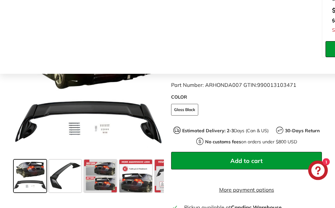
scroll to position [186, 0]
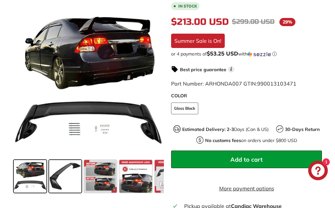
click at [57, 176] on span at bounding box center [65, 176] width 33 height 33
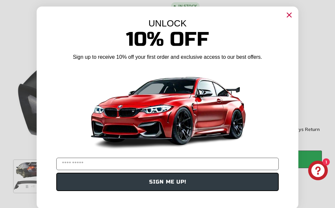
click at [289, 13] on circle "Close dialog" at bounding box center [289, 15] width 10 height 10
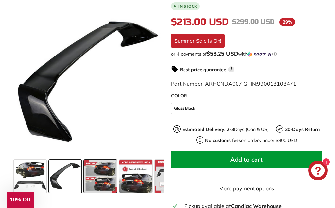
click at [99, 172] on span at bounding box center [100, 176] width 33 height 33
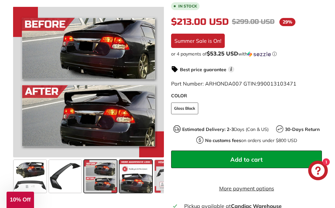
click at [134, 176] on span at bounding box center [135, 176] width 33 height 33
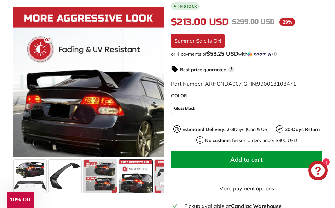
click at [134, 176] on span at bounding box center [135, 176] width 33 height 33
click at [160, 170] on span at bounding box center [171, 176] width 33 height 33
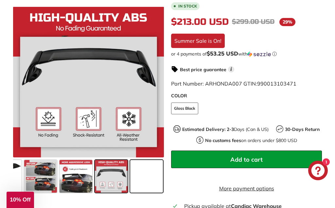
scroll to position [0, 60]
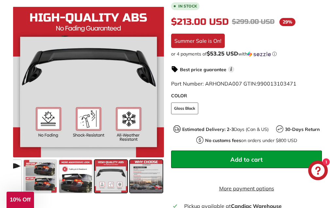
click at [140, 183] on span at bounding box center [146, 176] width 33 height 33
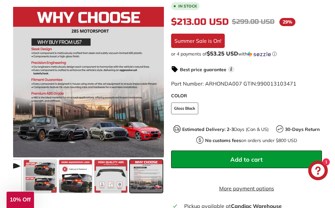
click at [213, 155] on button "Add to cart" at bounding box center [246, 160] width 151 height 18
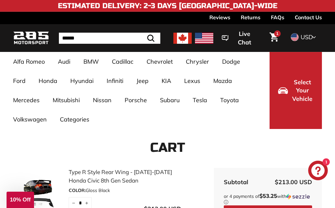
click at [277, 44] on span "1" at bounding box center [274, 38] width 9 height 12
click at [274, 44] on link "1" at bounding box center [274, 38] width 17 height 22
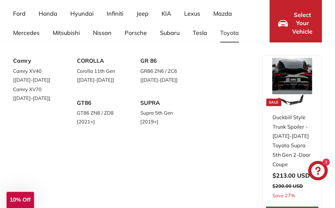
scroll to position [75, 0]
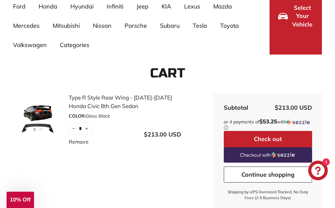
click at [239, 143] on button "Check out" at bounding box center [268, 139] width 88 height 16
